Goal: Task Accomplishment & Management: Manage account settings

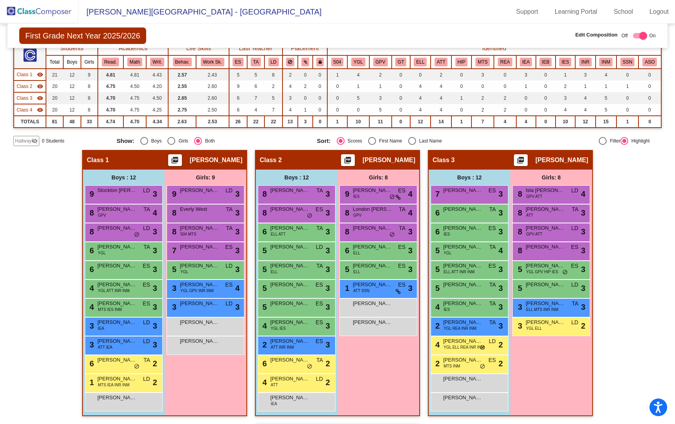
scroll to position [75, 0]
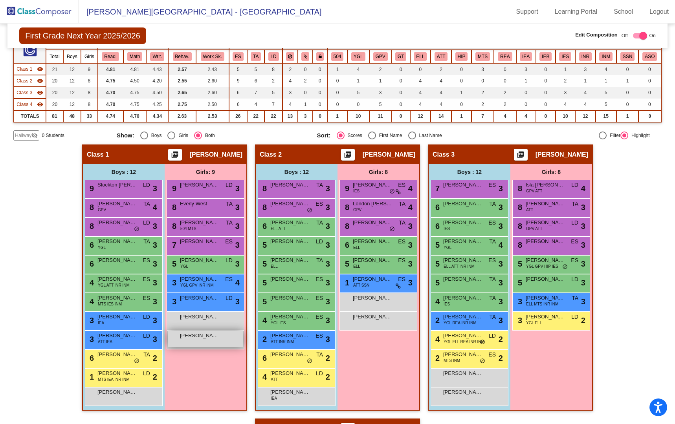
click at [191, 338] on span "Kaydence Moore" at bounding box center [199, 336] width 39 height 8
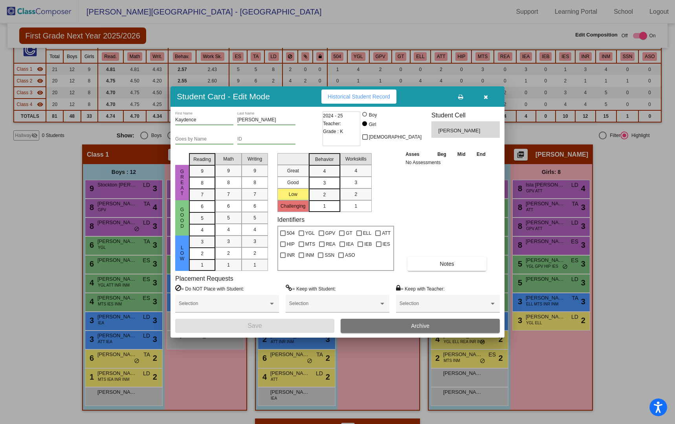
click at [372, 326] on button "Archive" at bounding box center [420, 326] width 159 height 14
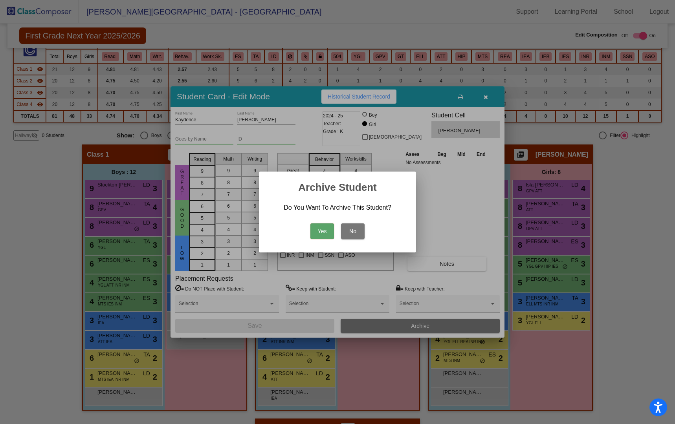
click at [319, 230] on button "Yes" at bounding box center [322, 231] width 24 height 16
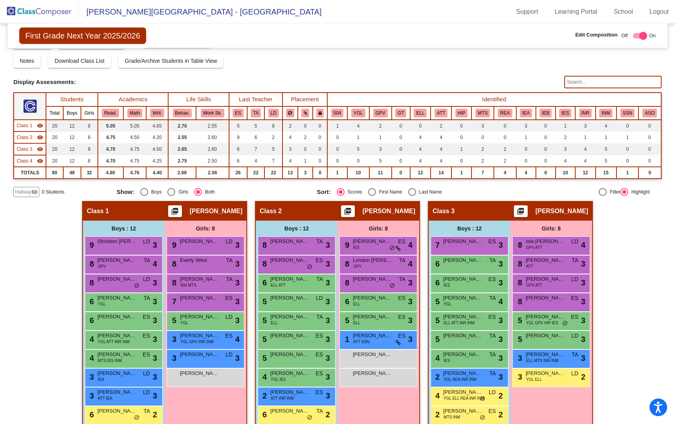
scroll to position [0, 0]
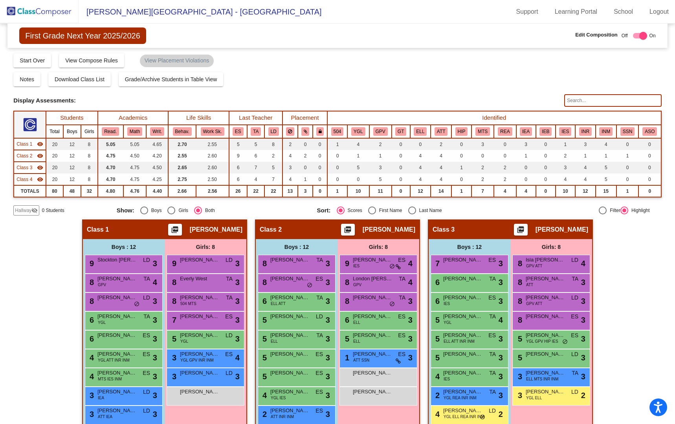
click at [29, 10] on img at bounding box center [39, 11] width 79 height 23
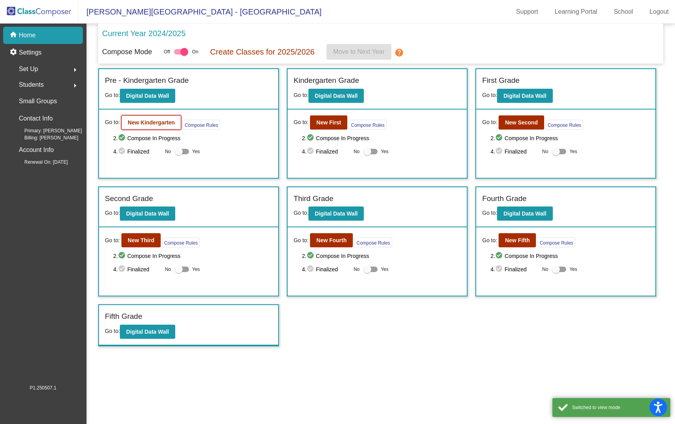
click at [150, 123] on b "New Kindergarten" at bounding box center [151, 122] width 47 height 6
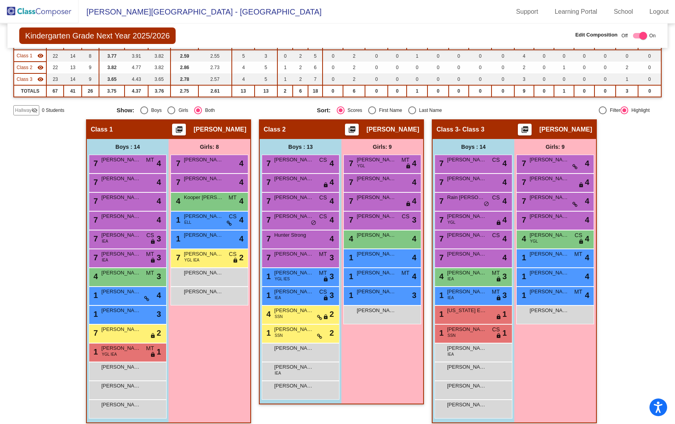
scroll to position [95, 0]
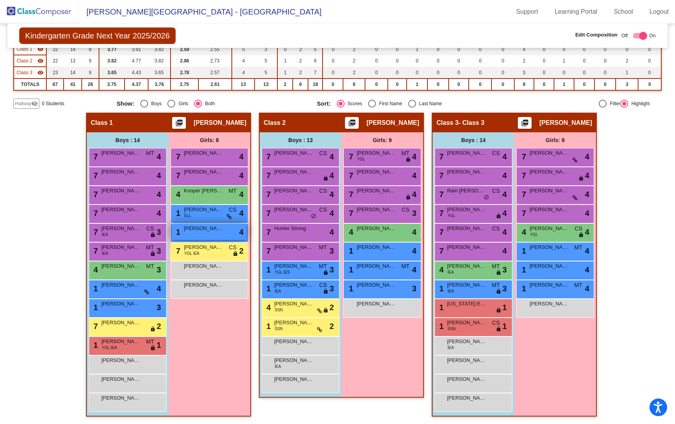
click at [201, 231] on span "Mona Montoya" at bounding box center [203, 229] width 39 height 8
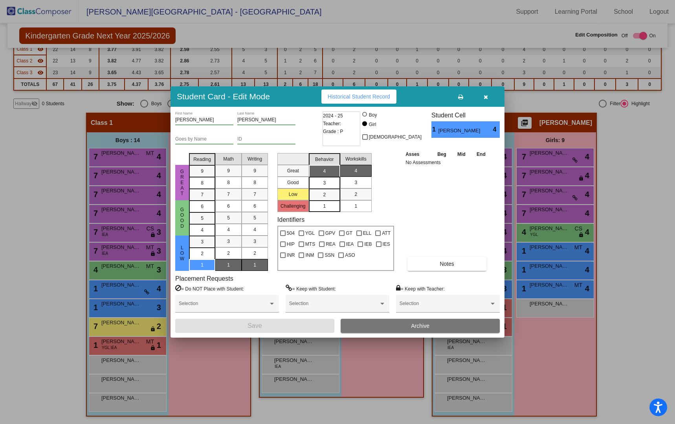
click at [401, 325] on button "Archive" at bounding box center [420, 326] width 159 height 14
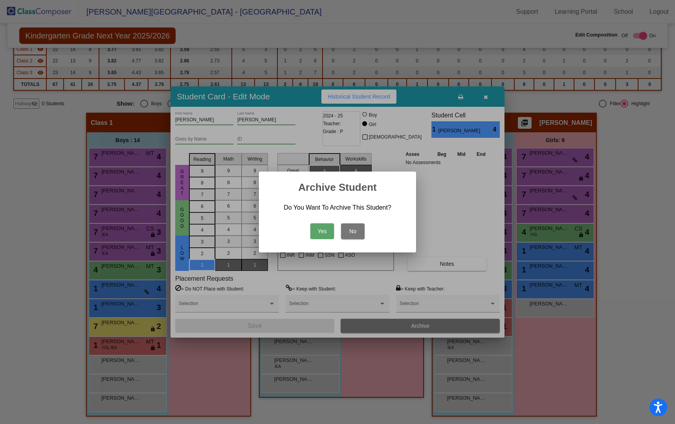
click at [324, 230] on button "Yes" at bounding box center [322, 231] width 24 height 16
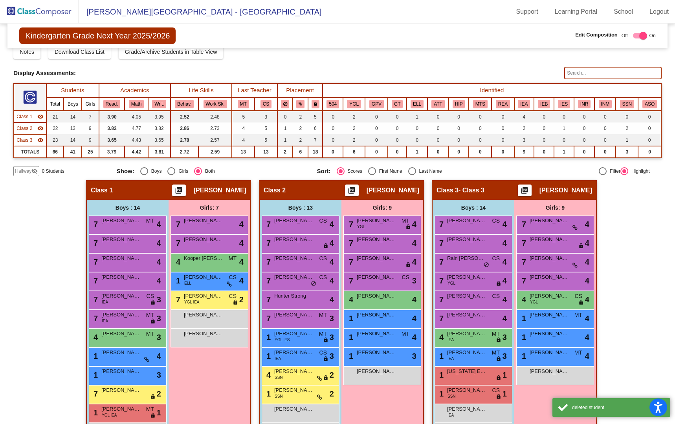
scroll to position [0, 0]
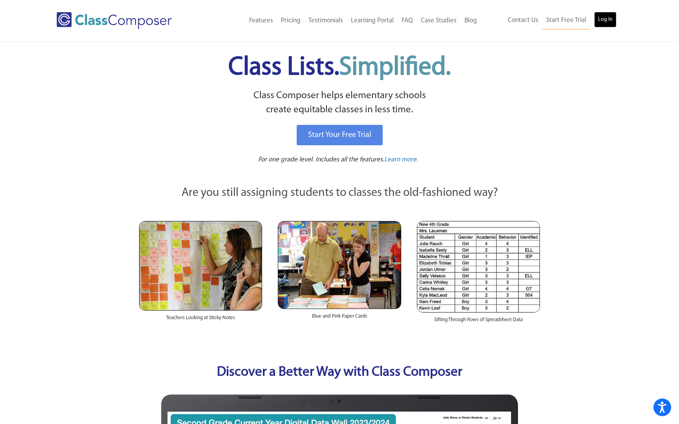
click at [602, 20] on link "Log In" at bounding box center [605, 20] width 22 height 16
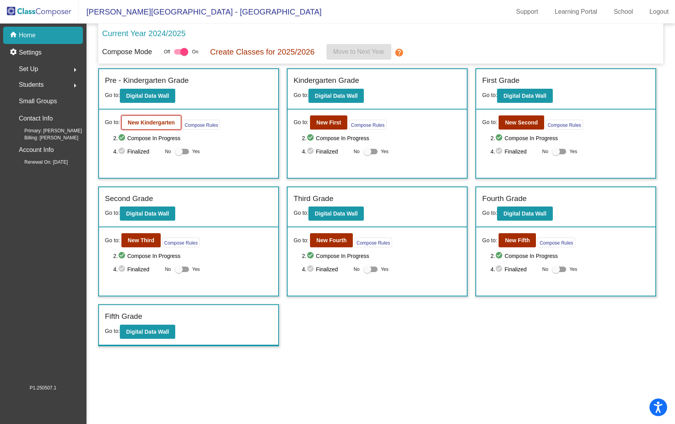
click at [152, 123] on b "New Kindergarten" at bounding box center [151, 122] width 47 height 6
